Goal: Task Accomplishment & Management: Use online tool/utility

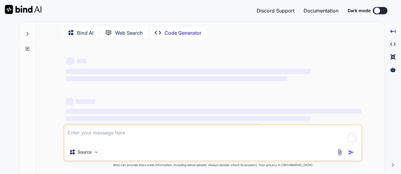
type textarea "l ipsu do sita c adipi elitsedd eiusm te inc utlaboreet dolor: Magn-al-enim Adm…"
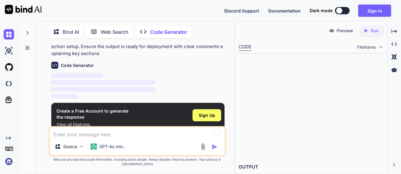
scroll to position [60, 0]
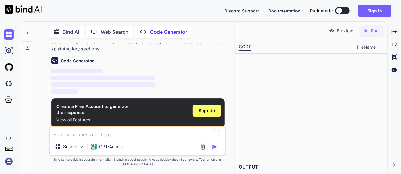
type textarea "x"
click at [214, 150] on img "button" at bounding box center [214, 147] width 6 height 6
click at [369, 7] on button "Sign in" at bounding box center [374, 11] width 33 height 12
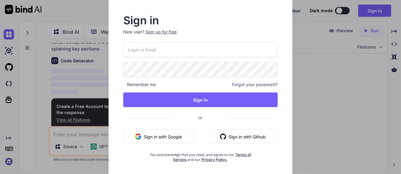
click at [169, 138] on button "Sign in with Google" at bounding box center [158, 137] width 70 height 15
click at [150, 138] on button "Sign in with Google" at bounding box center [158, 137] width 70 height 15
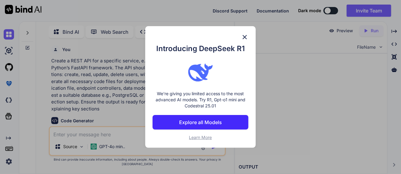
click at [287, 103] on div "Introducing DeepSeek R1 We're giving you limited access to the most advanced AI…" at bounding box center [200, 87] width 401 height 174
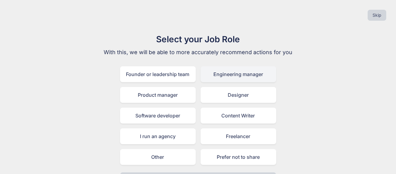
click at [227, 74] on div "Engineering manager" at bounding box center [239, 74] width 76 height 16
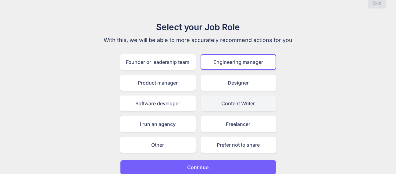
scroll to position [17, 0]
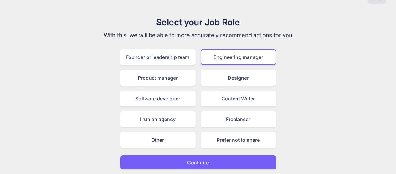
click at [212, 157] on button "Continue" at bounding box center [198, 163] width 156 height 15
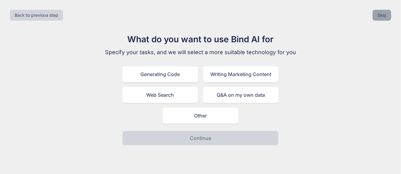
click at [383, 13] on button "Skip" at bounding box center [381, 15] width 19 height 11
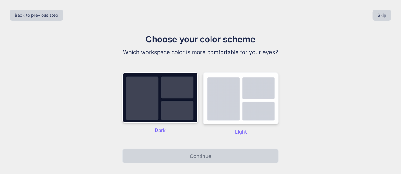
click at [245, 116] on img at bounding box center [241, 99] width 76 height 52
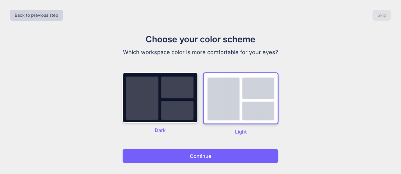
click at [202, 158] on p "Continue" at bounding box center [200, 156] width 21 height 7
click at [216, 153] on button "Continue" at bounding box center [200, 156] width 156 height 15
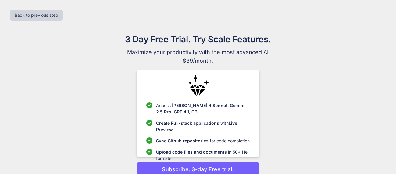
scroll to position [28, 0]
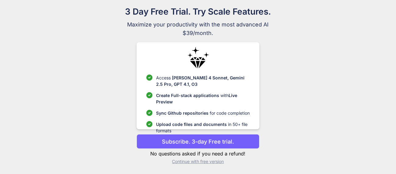
click at [207, 161] on p "Continue with free version" at bounding box center [198, 162] width 123 height 6
click at [200, 161] on p "Continue with free version" at bounding box center [198, 162] width 123 height 6
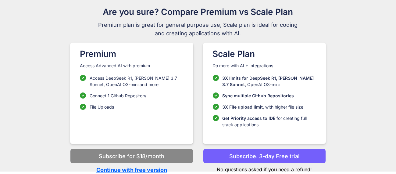
scroll to position [27, 0]
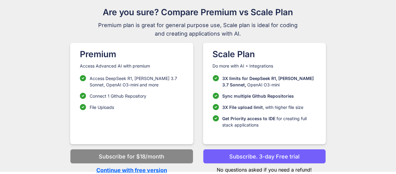
click at [147, 169] on p "Continue with free version" at bounding box center [131, 171] width 123 height 8
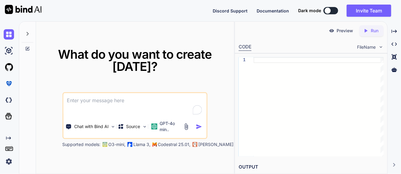
click at [152, 102] on textarea "To enrich screen reader interactions, please activate Accessibility in Grammarl…" at bounding box center [134, 104] width 143 height 23
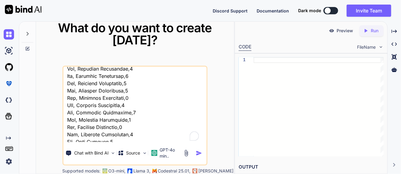
scroll to position [2484, 0]
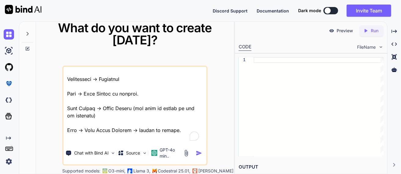
type textarea "l ipsu do sita c adipi elitsedd eiusm te inc utlaboreet dolor: Magn-al-enim Adm…"
click at [197, 155] on img "button" at bounding box center [199, 153] width 6 height 6
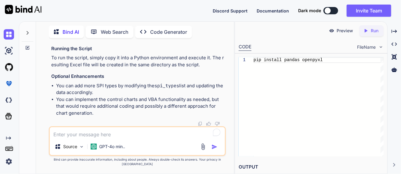
scroll to position [1678, 0]
click at [165, 32] on p "Code Generator" at bounding box center [168, 31] width 37 height 7
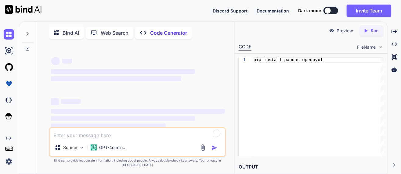
click at [68, 35] on p "Bind AI" at bounding box center [71, 32] width 16 height 7
click at [372, 30] on p "Run" at bounding box center [375, 31] width 8 height 6
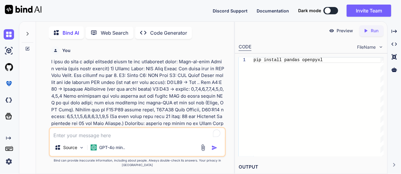
scroll to position [2, 0]
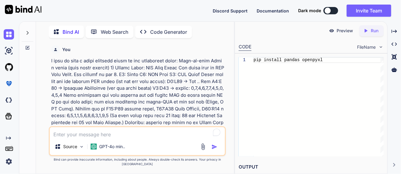
click at [106, 137] on textarea "To enrich screen reader interactions, please activate Accessibility in Grammarl…" at bounding box center [137, 133] width 175 height 11
type textarea "can you make a small software"
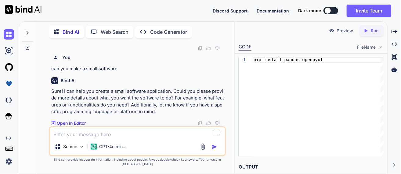
scroll to position [1754, 0]
click at [164, 143] on div "Source GPT-4o min.." at bounding box center [137, 142] width 177 height 30
click at [144, 146] on div "Source GPT-4o min.." at bounding box center [137, 148] width 175 height 15
click at [110, 137] on textarea "To enrich screen reader interactions, please activate Accessibility in Grammarl…" at bounding box center [137, 133] width 175 height 11
type textarea "as mentioned above"
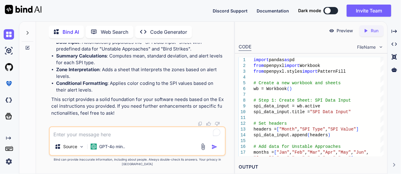
scroll to position [2574, 0]
drag, startPoint x: 373, startPoint y: 31, endPoint x: 354, endPoint y: 42, distance: 22.3
click at [373, 31] on p "Run" at bounding box center [375, 31] width 8 height 6
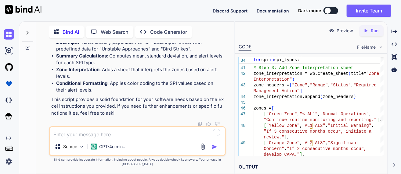
click at [369, 33] on icon "Created with Pixso." at bounding box center [367, 30] width 8 height 5
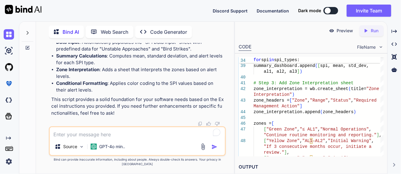
click at [394, 165] on icon "Created with Pixso." at bounding box center [394, 166] width 4 height 4
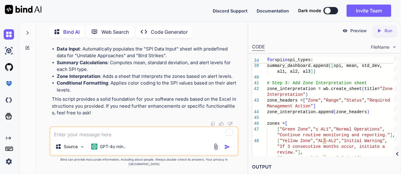
click at [390, 166] on h2 "OUTPUT" at bounding box center [324, 167] width 152 height 14
click at [317, 162] on h2 "OUTPUT" at bounding box center [324, 167] width 152 height 14
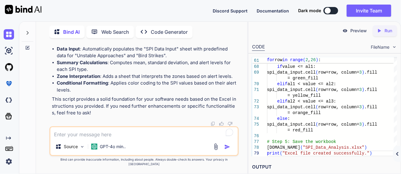
click at [377, 32] on icon "Created with Pixso." at bounding box center [378, 30] width 5 height 5
click at [28, 34] on div at bounding box center [28, 31] width 12 height 21
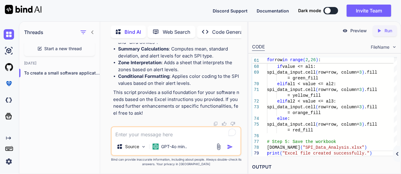
click at [91, 30] on icon at bounding box center [92, 32] width 5 height 5
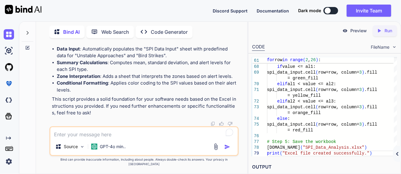
click at [159, 31] on p "Code Generator" at bounding box center [169, 31] width 37 height 7
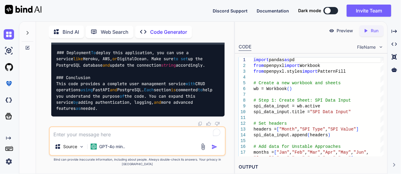
scroll to position [1662, 0]
click at [8, 54] on img at bounding box center [9, 51] width 10 height 10
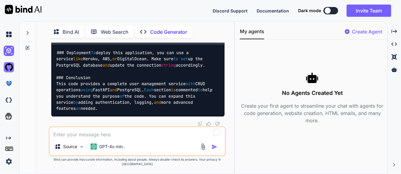
click at [9, 67] on img at bounding box center [9, 67] width 10 height 10
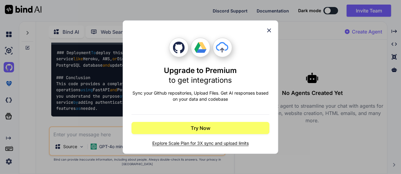
drag, startPoint x: 269, startPoint y: 31, endPoint x: 262, endPoint y: 34, distance: 7.1
click at [268, 32] on icon at bounding box center [269, 30] width 7 height 7
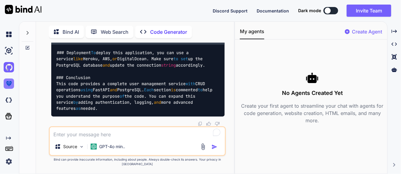
click at [12, 84] on img at bounding box center [9, 84] width 10 height 10
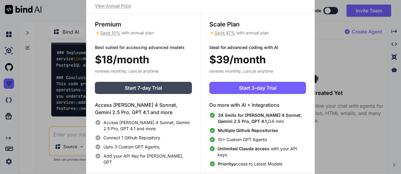
click at [21, 95] on div "Upgrade to access Advanced AI & Integrations View Annual Price Premium ⚡ Save 1…" at bounding box center [200, 87] width 401 height 174
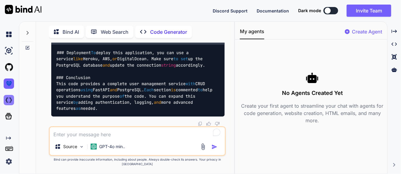
click at [8, 100] on img at bounding box center [9, 100] width 10 height 10
click at [10, 32] on img at bounding box center [9, 34] width 10 height 10
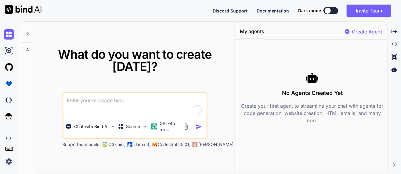
click at [31, 33] on div at bounding box center [28, 32] width 12 height 21
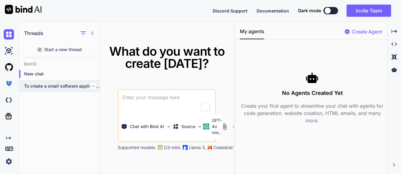
click at [48, 82] on div "To create a small software application based..." at bounding box center [59, 86] width 81 height 12
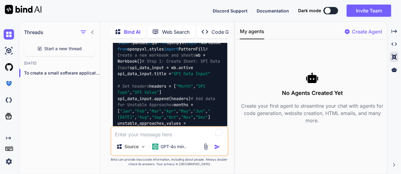
scroll to position [2546, 0]
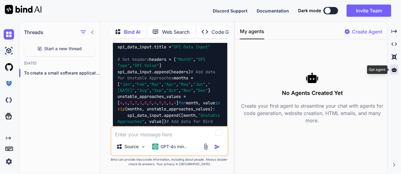
click at [395, 70] on icon at bounding box center [393, 69] width 5 height 5
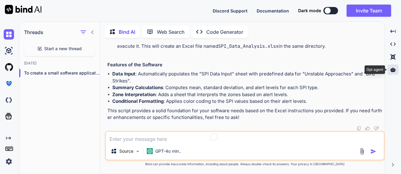
scroll to position [1393, 0]
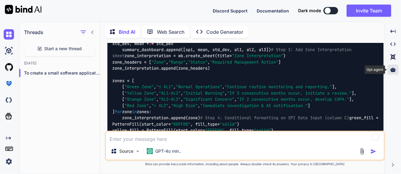
click at [395, 70] on icon at bounding box center [392, 69] width 5 height 5
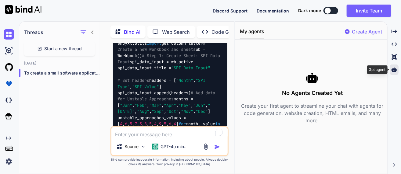
scroll to position [2546, 0]
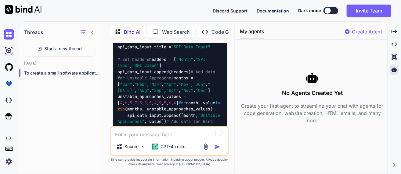
click at [312, 33] on div "My agents Create Agent" at bounding box center [311, 34] width 152 height 12
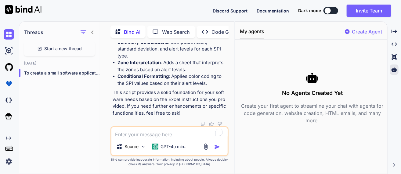
scroll to position [3658, 0]
click at [135, 31] on p "Bind AI" at bounding box center [132, 31] width 16 height 7
click at [133, 147] on p "Source" at bounding box center [132, 147] width 14 height 6
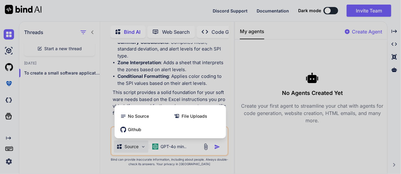
click at [133, 147] on div at bounding box center [200, 87] width 401 height 174
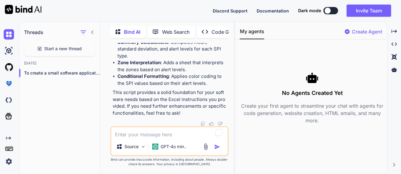
click at [286, 91] on h3 "No Agents Created Yet" at bounding box center [312, 93] width 145 height 9
click at [362, 30] on p "Create Agent" at bounding box center [367, 31] width 30 height 7
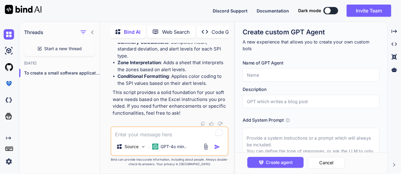
click at [320, 68] on input "text" at bounding box center [311, 74] width 137 height 13
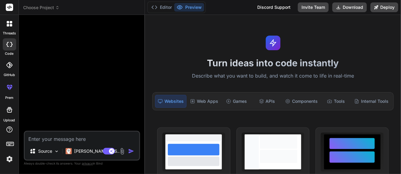
type textarea "x"
